Goal: Task Accomplishment & Management: Manage account settings

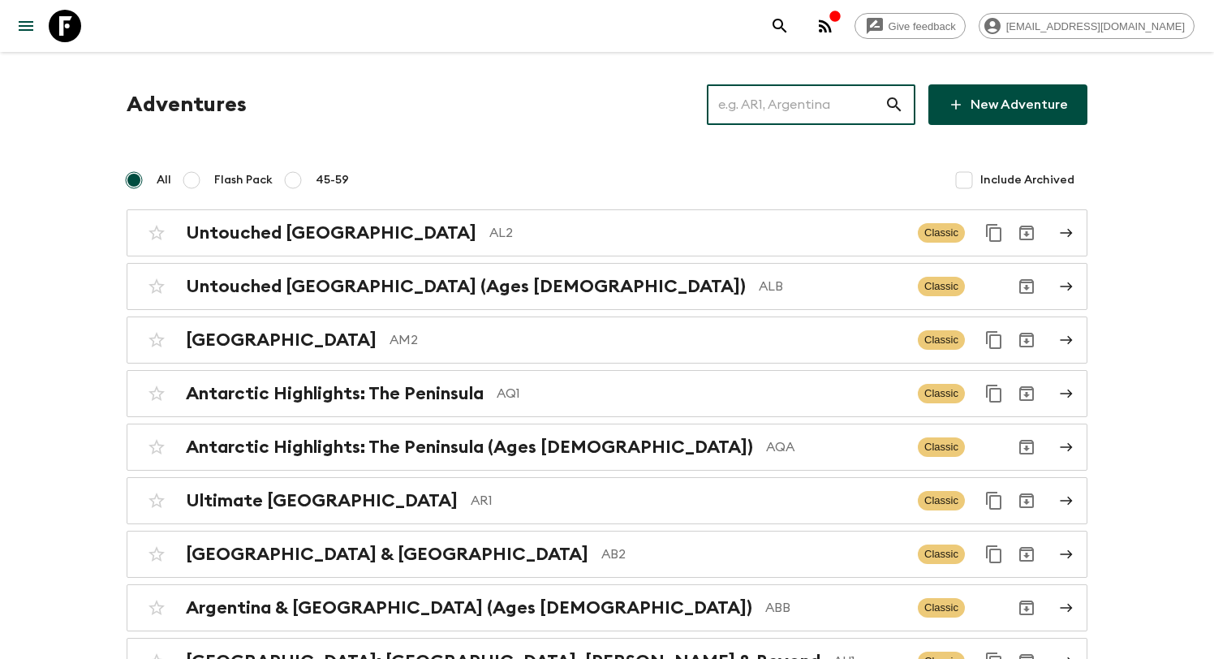
click at [757, 110] on input "text" at bounding box center [796, 104] width 178 height 45
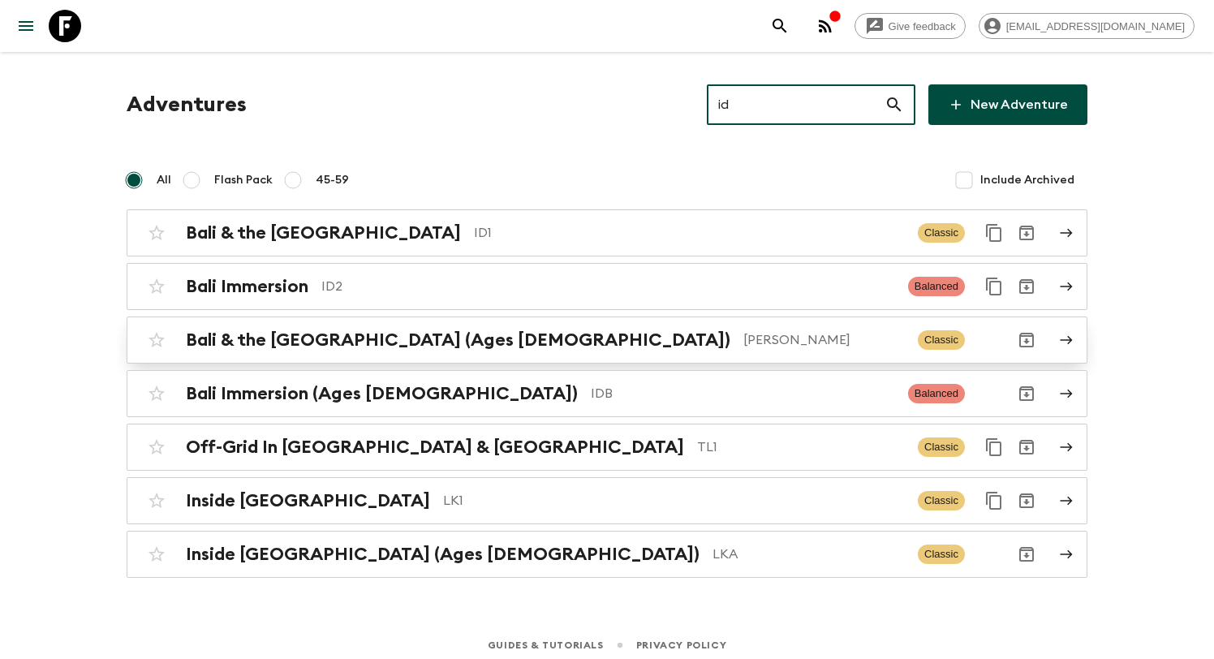
type input "id"
click at [420, 350] on h2 "Bali & the [GEOGRAPHIC_DATA] (Ages [DEMOGRAPHIC_DATA])" at bounding box center [458, 340] width 545 height 21
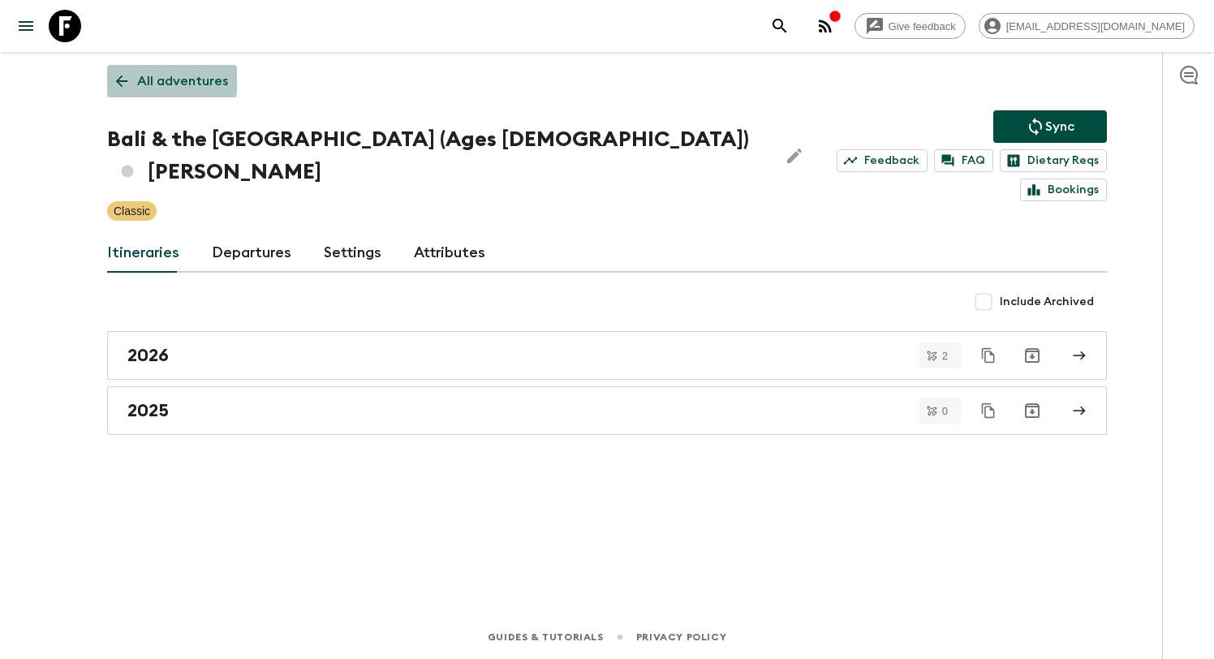
click at [142, 71] on p "All adventures" at bounding box center [182, 80] width 91 height 19
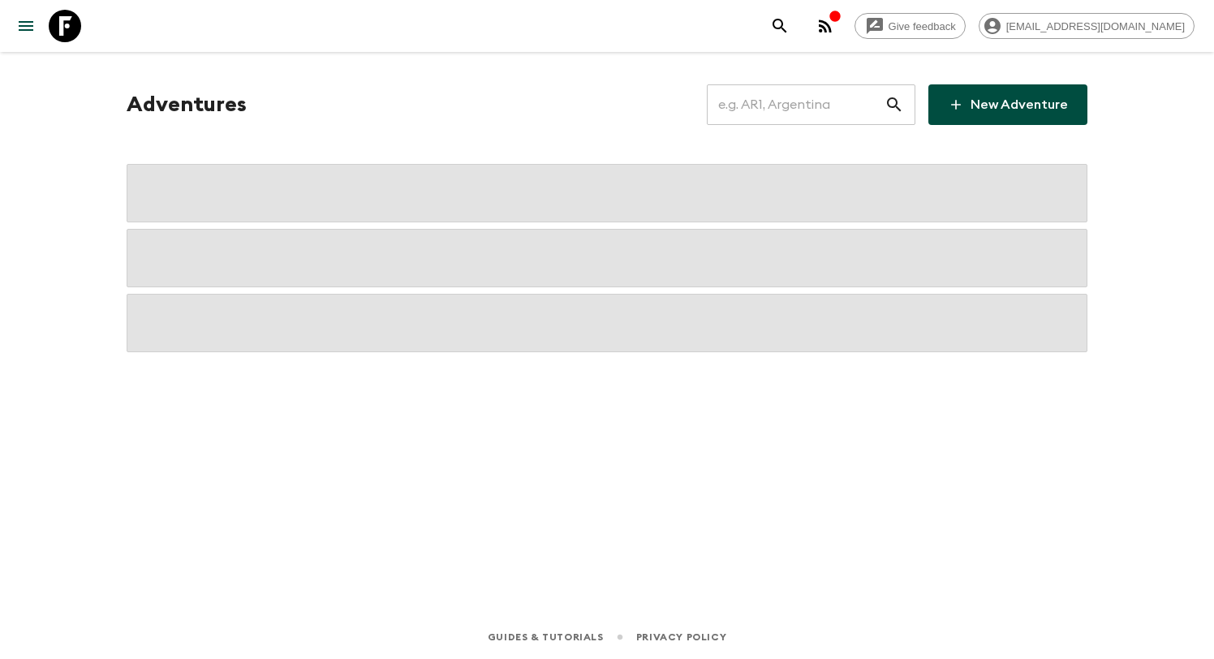
click at [786, 109] on input "text" at bounding box center [796, 104] width 178 height 45
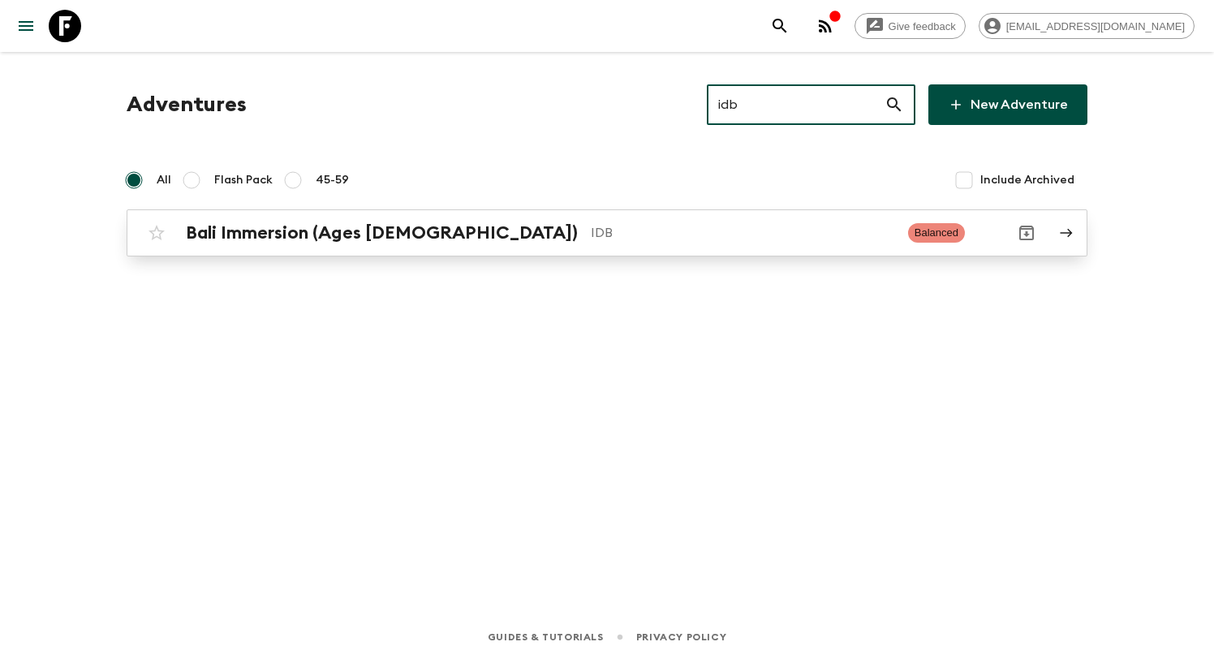
type input "idb"
click at [620, 247] on div "Bali Immersion (Ages [DEMOGRAPHIC_DATA]) IDB Balanced" at bounding box center [575, 233] width 870 height 32
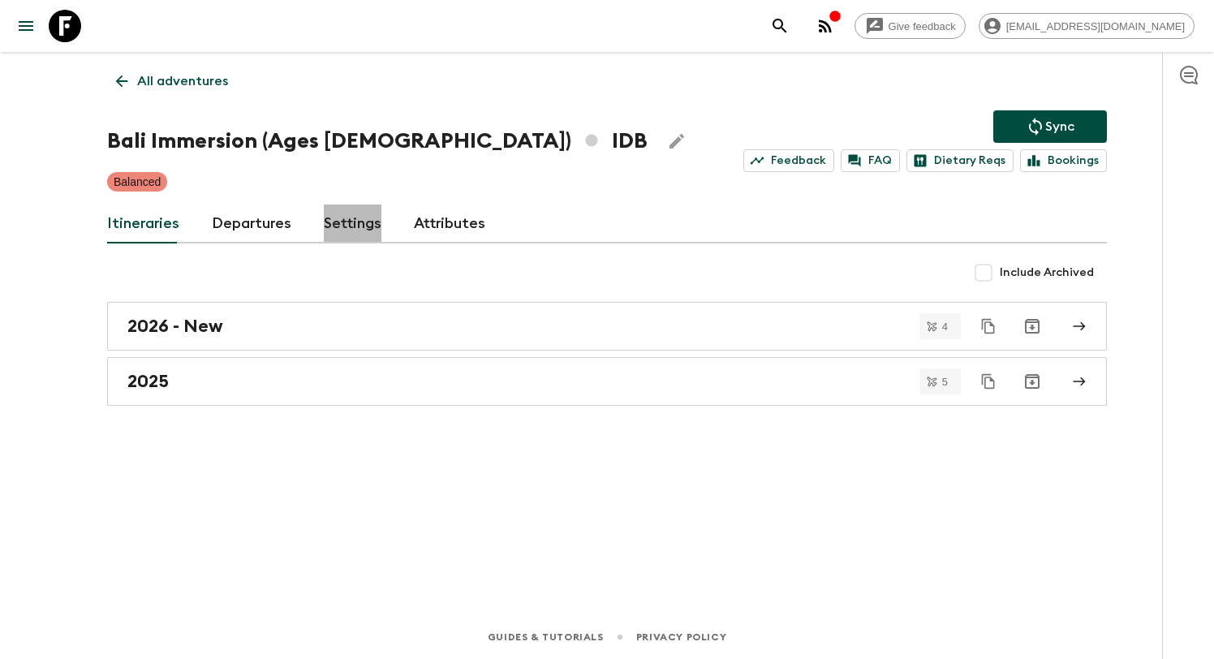
click at [355, 225] on link "Settings" at bounding box center [353, 224] width 58 height 39
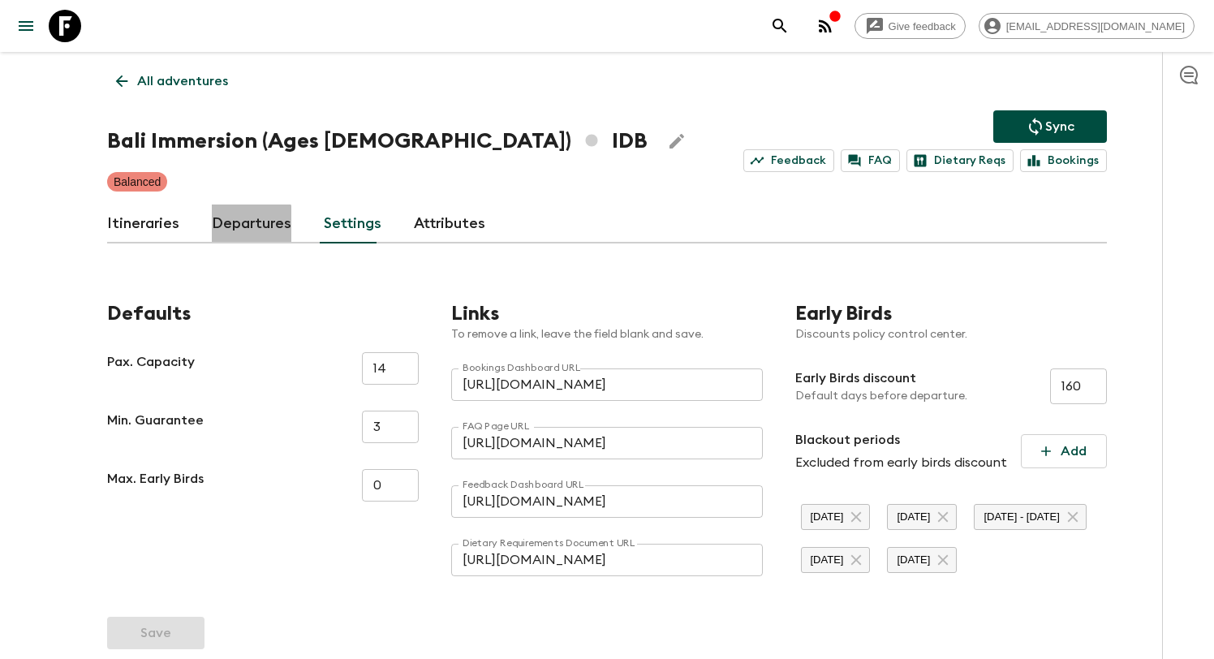
click at [244, 232] on link "Departures" at bounding box center [252, 224] width 80 height 39
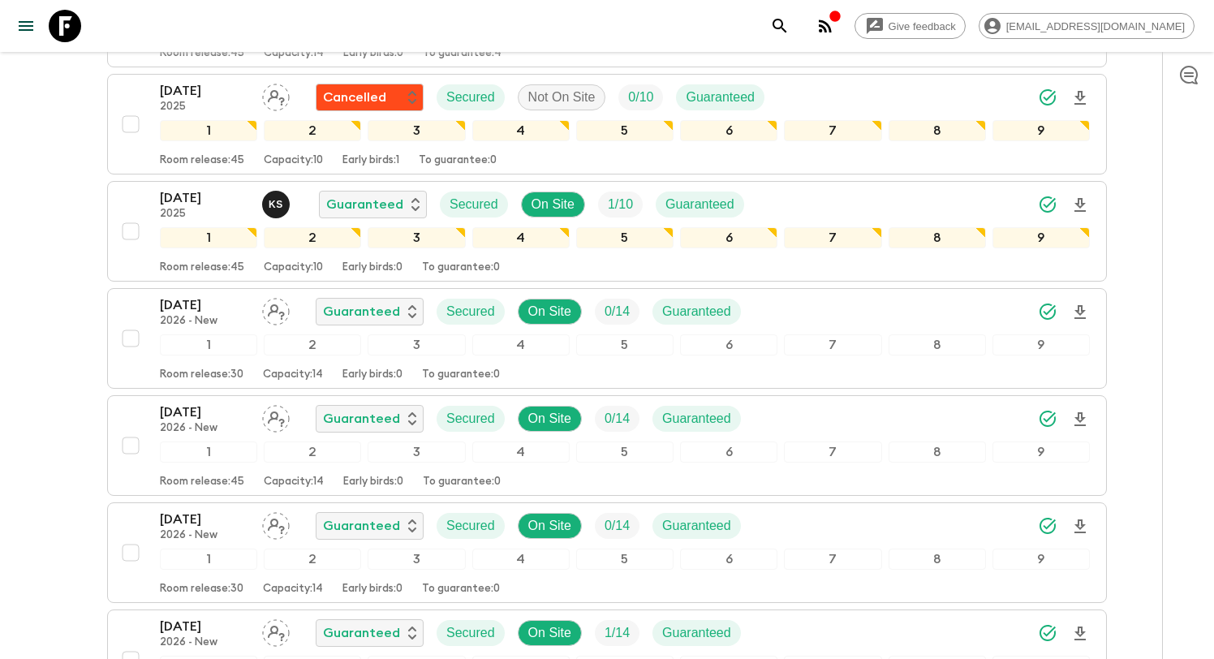
scroll to position [610, 0]
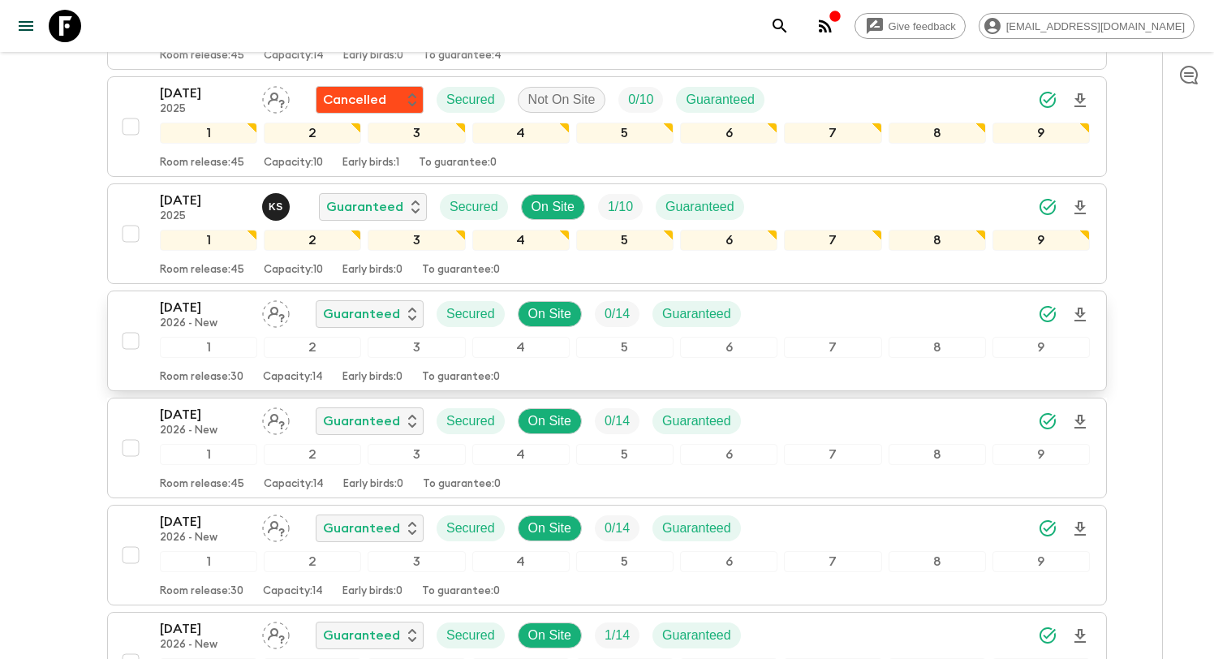
click at [865, 322] on div "[DATE] 2026 - New Guaranteed Secured On Site 0 / 14 Guaranteed" at bounding box center [625, 314] width 930 height 32
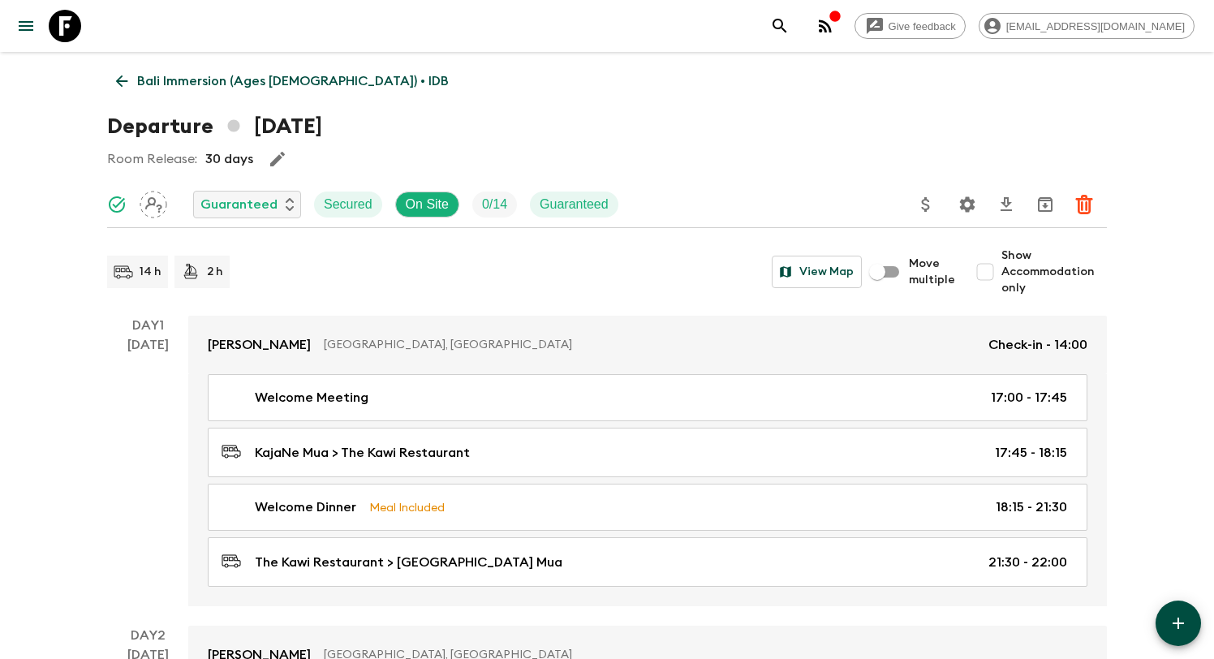
click at [958, 200] on icon "Settings" at bounding box center [967, 204] width 19 height 19
